Goal: Obtain resource: Download file/media

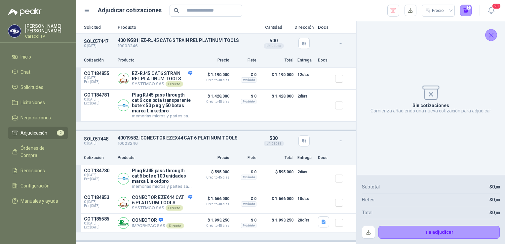
click at [491, 32] on icon "Cerrar" at bounding box center [491, 35] width 8 height 8
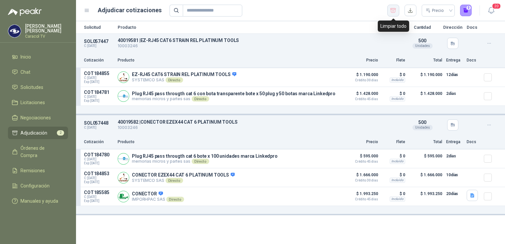
click at [392, 10] on icon "button" at bounding box center [393, 10] width 6 height 7
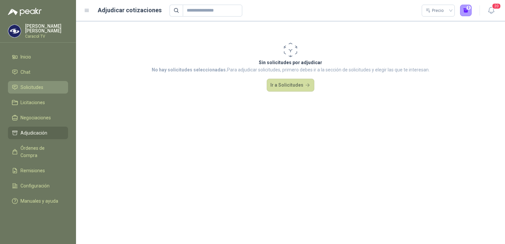
click at [25, 84] on span "Solicitudes" at bounding box center [31, 87] width 23 height 7
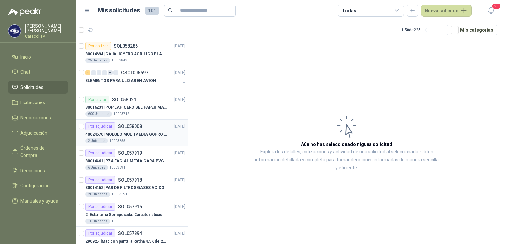
click at [133, 134] on p "40024670 | MODULO MULTIMEDIA GOPRO HERO 12 BLACK" at bounding box center [126, 134] width 82 height 6
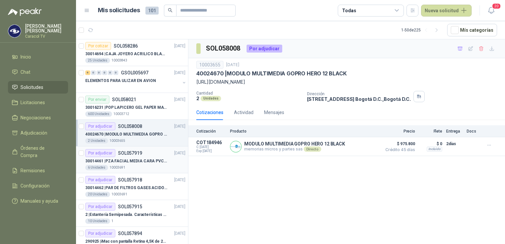
click at [127, 163] on p "30014461 | PZA FACIAL MEDIA CARA PVC SERIE 6000 3M" at bounding box center [126, 161] width 82 height 6
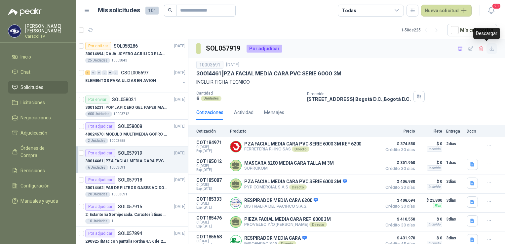
click at [489, 49] on icon "button" at bounding box center [492, 49] width 6 height 6
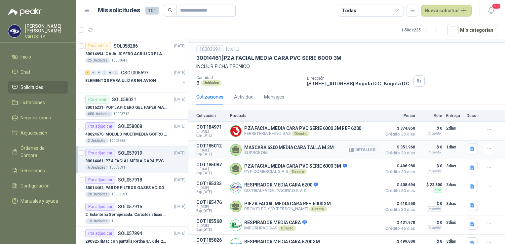
scroll to position [24, 0]
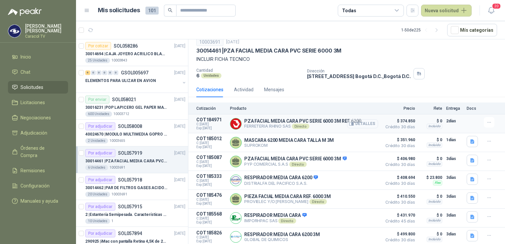
click at [357, 122] on button "Detalles" at bounding box center [362, 123] width 31 height 9
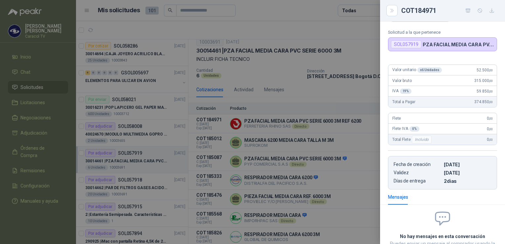
scroll to position [0, 0]
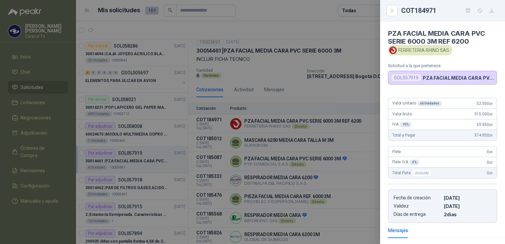
click at [410, 79] on div "SOL057919" at bounding box center [406, 78] width 30 height 8
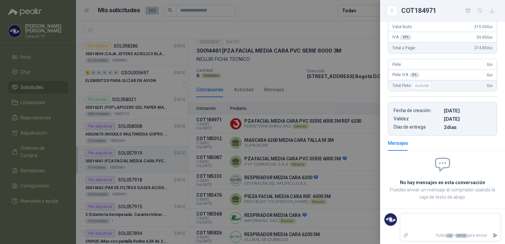
click at [327, 102] on div at bounding box center [252, 122] width 505 height 244
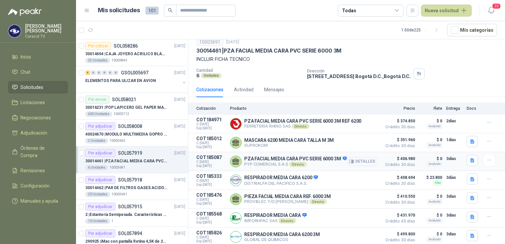
click at [261, 166] on p "PYP COMERCIAL S.A.S Directo" at bounding box center [295, 164] width 102 height 5
click at [359, 160] on button "Detalles" at bounding box center [362, 161] width 31 height 9
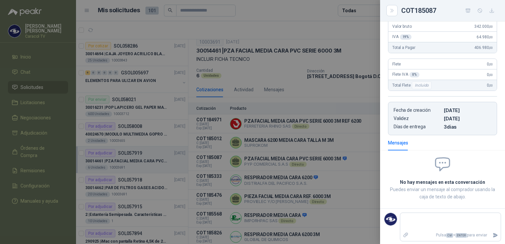
scroll to position [0, 0]
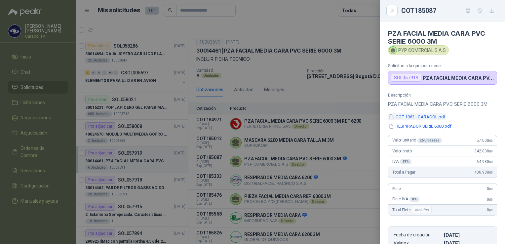
click at [425, 115] on button "COT 1062 - CARACOL.pdf" at bounding box center [417, 116] width 58 height 7
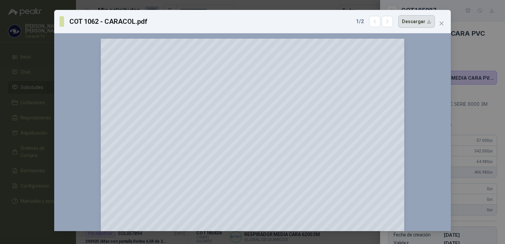
click at [416, 20] on button "Descargar" at bounding box center [416, 21] width 37 height 13
click at [484, 23] on div "COT 1062 - CARACOL.pdf 1 / 2 Descargar 150 %" at bounding box center [252, 122] width 505 height 244
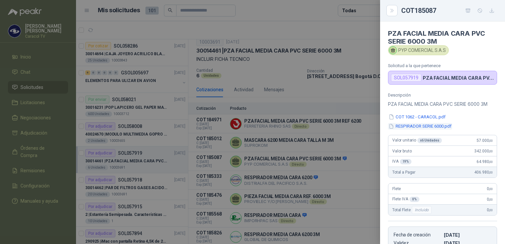
click at [439, 128] on button "RESPIRADOR SERIE 6000.pdf" at bounding box center [420, 126] width 64 height 7
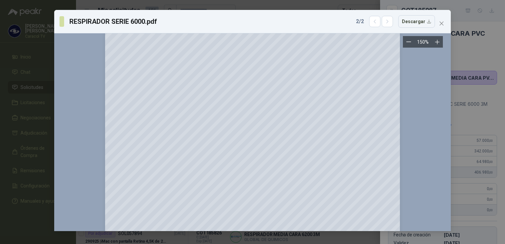
scroll to position [827, 0]
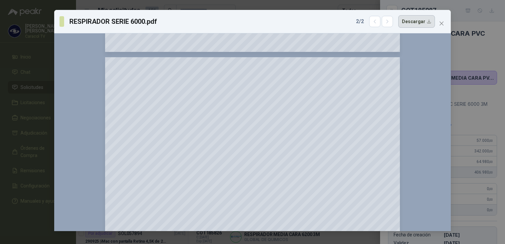
click at [411, 20] on button "Descargar" at bounding box center [416, 21] width 37 height 13
click at [486, 23] on div "RESPIRADOR SERIE 6000.pdf 2 / 2 Descargar 150 %" at bounding box center [252, 122] width 505 height 244
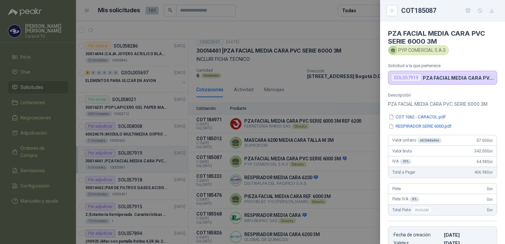
click at [338, 34] on div at bounding box center [252, 122] width 505 height 244
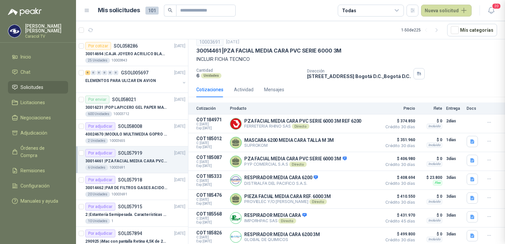
scroll to position [125, 0]
click at [356, 141] on button "Detalles" at bounding box center [362, 142] width 31 height 9
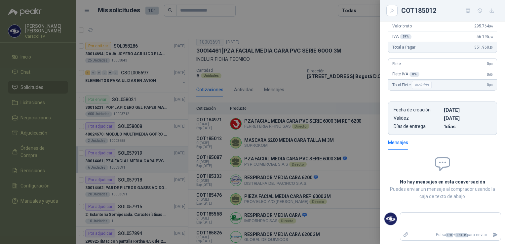
scroll to position [0, 0]
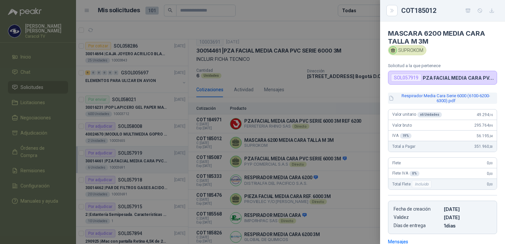
click at [446, 97] on button "Respirador Media Cara Serie 6000 (6100-6200-6300).pdf" at bounding box center [442, 98] width 109 height 11
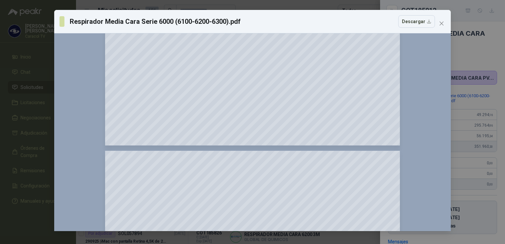
scroll to position [837, 0]
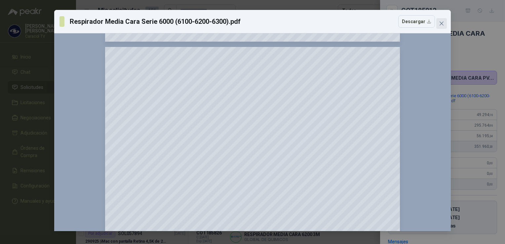
click at [443, 24] on icon "close" at bounding box center [442, 23] width 4 height 4
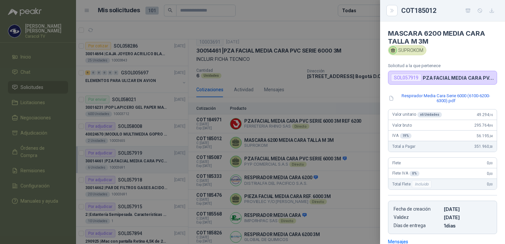
click at [306, 90] on div at bounding box center [252, 122] width 505 height 244
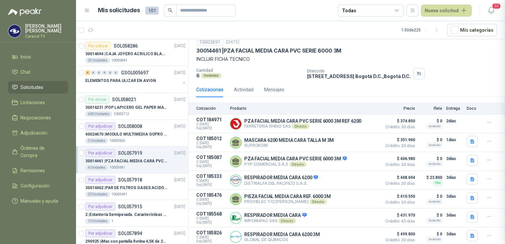
scroll to position [99, 0]
click at [366, 199] on button "Detalles" at bounding box center [362, 199] width 31 height 9
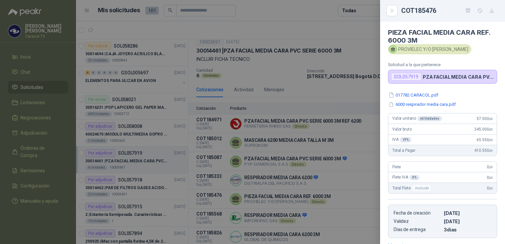
scroll to position [0, 0]
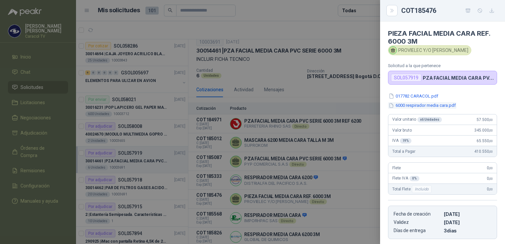
click at [423, 106] on button "6000 respirador media cara.pdf" at bounding box center [422, 105] width 68 height 7
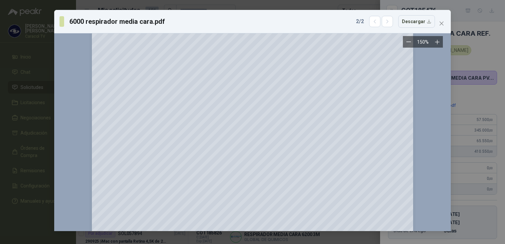
scroll to position [33, 0]
click at [413, 24] on button "Descargar" at bounding box center [416, 21] width 37 height 13
click at [476, 15] on div "6000 respirador media cara.pdf 2 / 2 Descargar 150 %" at bounding box center [252, 122] width 505 height 244
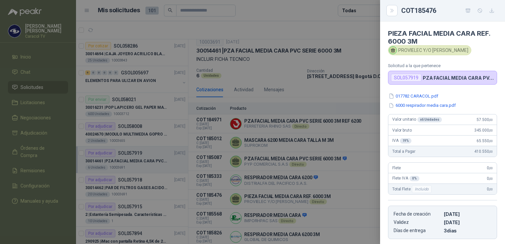
click at [290, 146] on div at bounding box center [252, 122] width 505 height 244
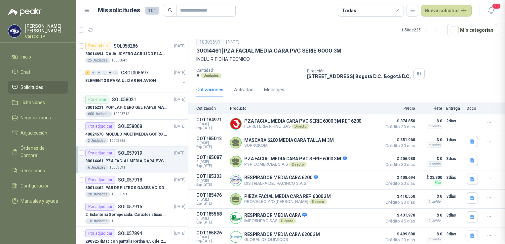
scroll to position [109, 0]
click at [363, 141] on button "Detalles" at bounding box center [362, 142] width 31 height 9
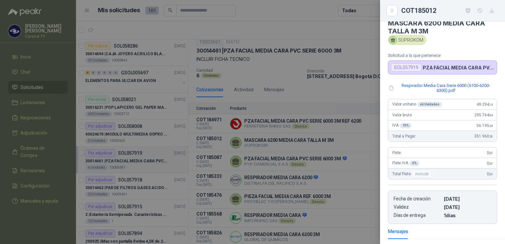
scroll to position [0, 0]
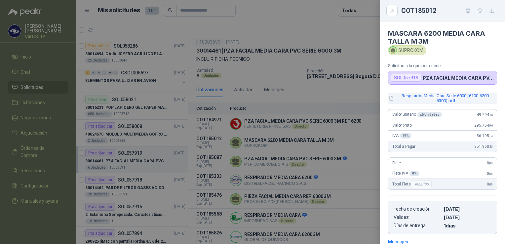
click at [439, 99] on button "Respirador Media Cara Serie 6000 (6100-6200-6300).pdf" at bounding box center [442, 98] width 109 height 11
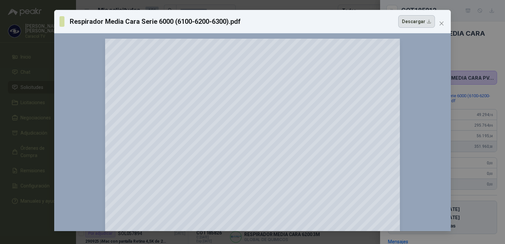
click at [416, 24] on button "Descargar" at bounding box center [416, 21] width 37 height 13
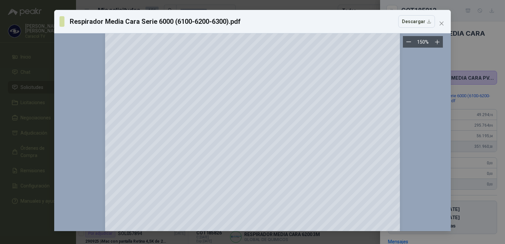
scroll to position [529, 0]
click at [443, 22] on icon "close" at bounding box center [442, 23] width 4 height 4
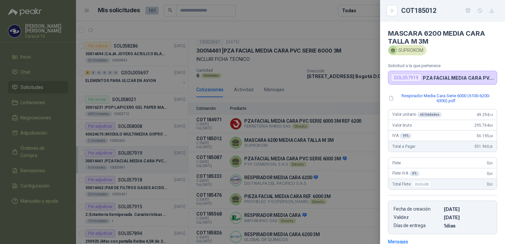
click at [347, 33] on div at bounding box center [252, 122] width 505 height 244
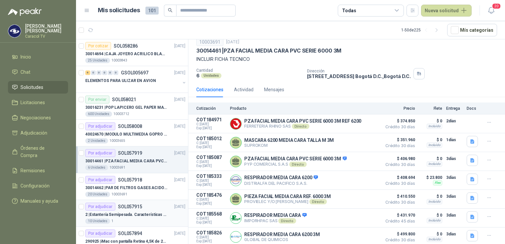
click at [129, 212] on p "2 | Estantería Semipesada. Características en el adjunto" at bounding box center [126, 215] width 82 height 6
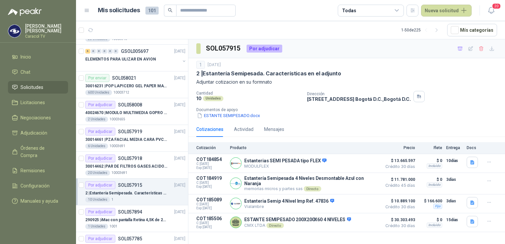
scroll to position [33, 0]
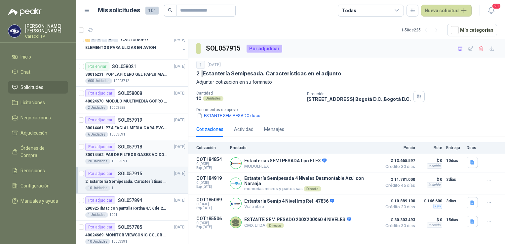
click at [133, 155] on p "30014462 | PAR DE FILTROS GASES ACIDOS REF.2096 3M" at bounding box center [126, 155] width 82 height 6
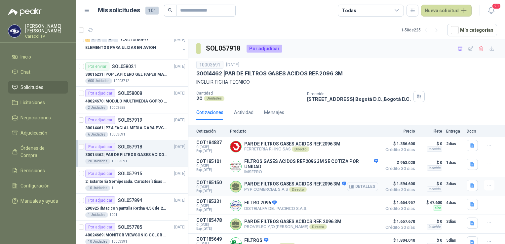
click at [365, 188] on button "Detalles" at bounding box center [362, 186] width 31 height 9
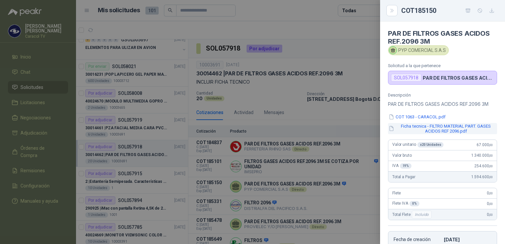
click at [430, 130] on button "Ficha tecnica - FILTRO MATERIAL PART. GASES ACIDOS REF 2096.pdf" at bounding box center [442, 128] width 109 height 11
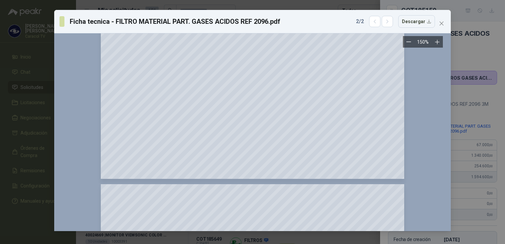
scroll to position [727, 0]
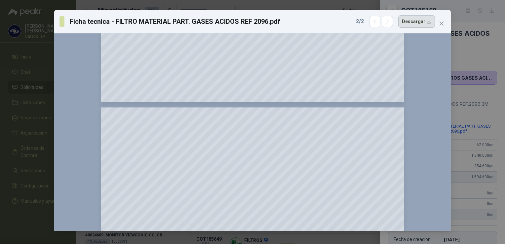
click at [416, 21] on button "Descargar" at bounding box center [416, 21] width 37 height 13
click at [482, 52] on div "Ficha tecnica - FILTRO MATERIAL PART. GASES ACIDOS REF 2096.pdf 2 / 2 Descargar…" at bounding box center [252, 122] width 505 height 244
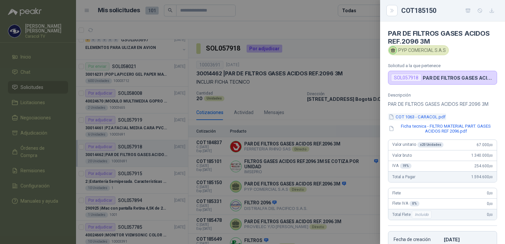
click at [411, 116] on button "COT 1063 - CARACOL.pdf" at bounding box center [417, 116] width 58 height 7
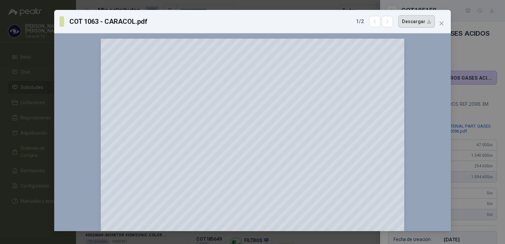
click at [414, 20] on button "Descargar" at bounding box center [416, 21] width 37 height 13
click at [485, 21] on div "COT 1063 - CARACOL.pdf 1 / 2 Descargar 150 %" at bounding box center [252, 122] width 505 height 244
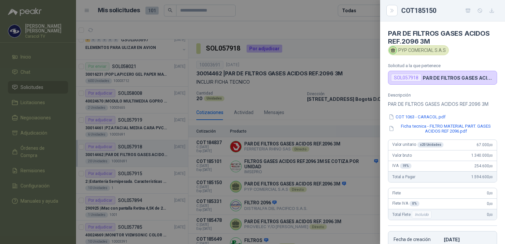
click at [329, 111] on div at bounding box center [252, 122] width 505 height 244
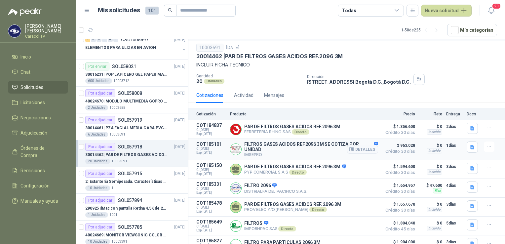
scroll to position [26, 0]
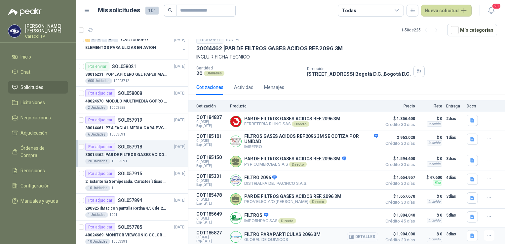
click at [366, 237] on button "Detalles" at bounding box center [362, 236] width 31 height 9
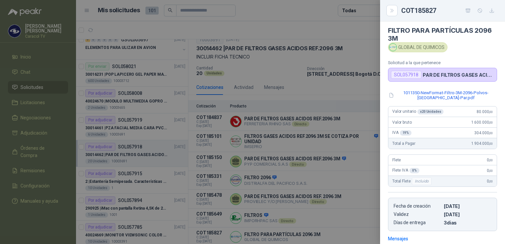
scroll to position [0, 0]
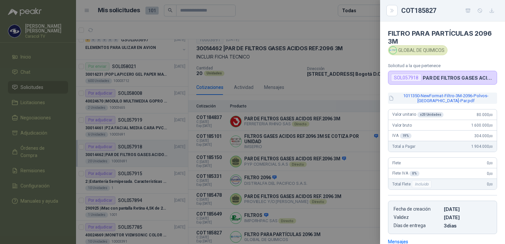
click at [441, 96] on button "1011350-NewFormat-Filtro-3M-2096-Polvos-[GEOGRAPHIC_DATA]-Par.pdf" at bounding box center [442, 98] width 109 height 11
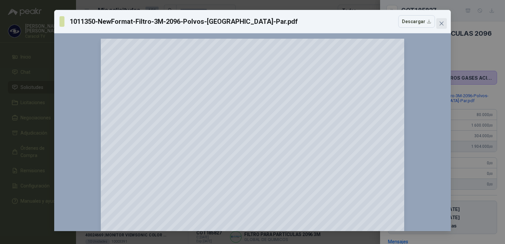
click at [440, 23] on span "Close" at bounding box center [441, 23] width 11 height 5
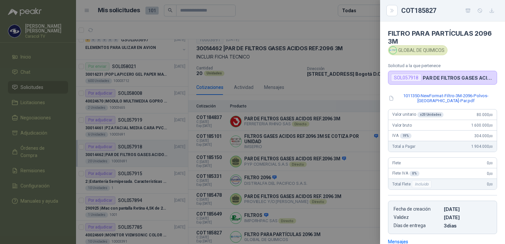
click at [339, 88] on div at bounding box center [252, 122] width 505 height 244
